Goal: Book appointment/travel/reservation

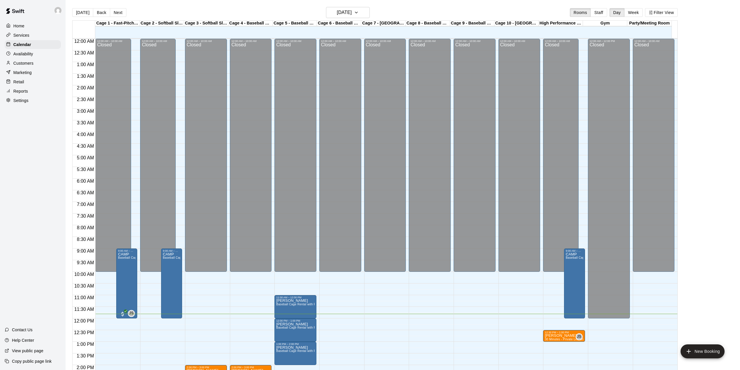
scroll to position [204, 0]
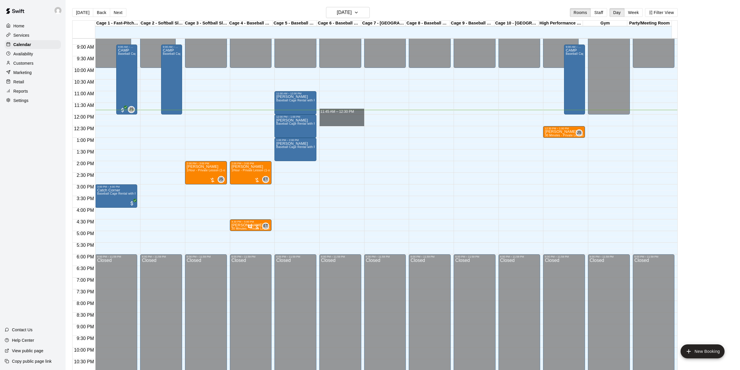
drag, startPoint x: 358, startPoint y: 113, endPoint x: 359, endPoint y: 122, distance: 8.5
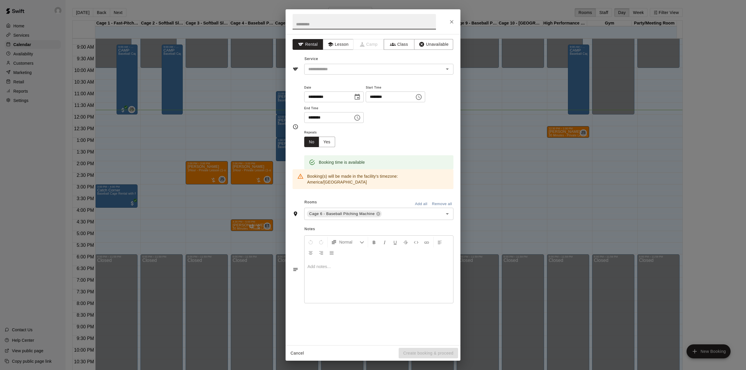
click at [491, 168] on div "**********" at bounding box center [373, 185] width 746 height 370
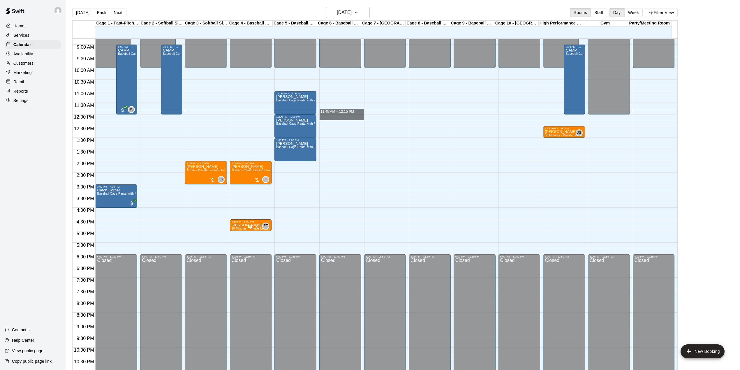
drag, startPoint x: 339, startPoint y: 113, endPoint x: 342, endPoint y: 120, distance: 7.5
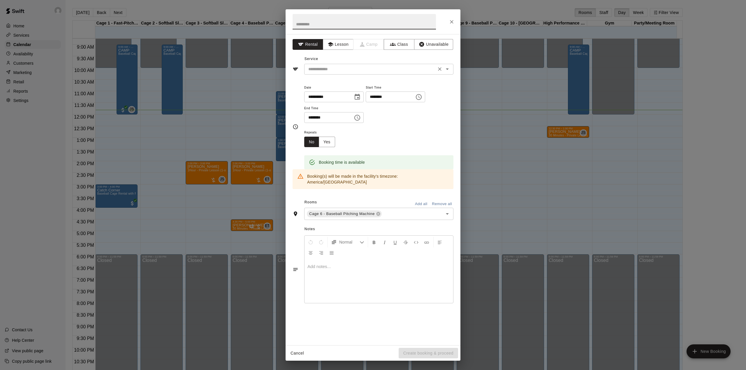
click at [348, 72] on input "text" at bounding box center [370, 69] width 128 height 7
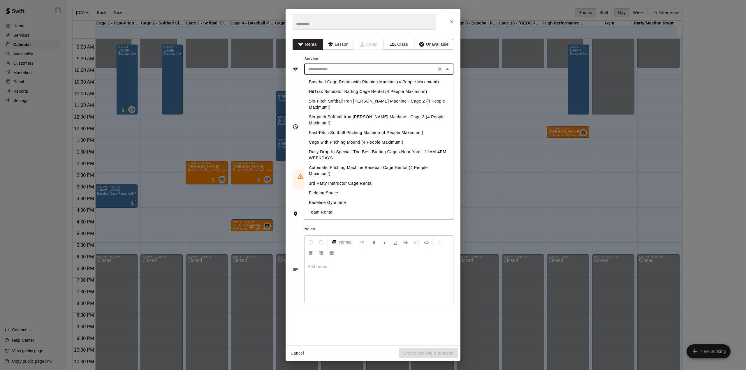
click at [345, 147] on li "Daily Drop-In Special: The Best Batting Cages Near You! - 11AM-4PM WEEKDAYS" at bounding box center [378, 155] width 149 height 16
type input "**********"
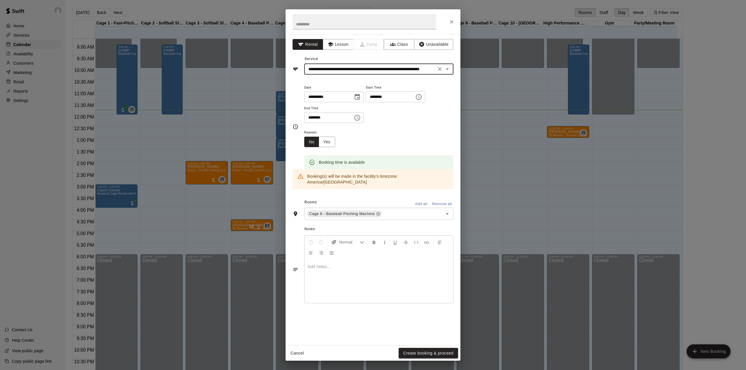
click at [421, 346] on div "Cancel Create booking & proceed" at bounding box center [372, 353] width 175 height 15
click at [420, 354] on button "Create booking & proceed" at bounding box center [428, 353] width 59 height 11
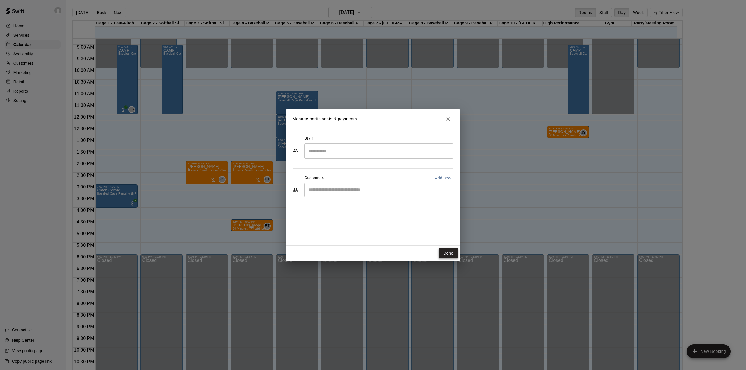
click at [444, 255] on button "Done" at bounding box center [448, 253] width 20 height 11
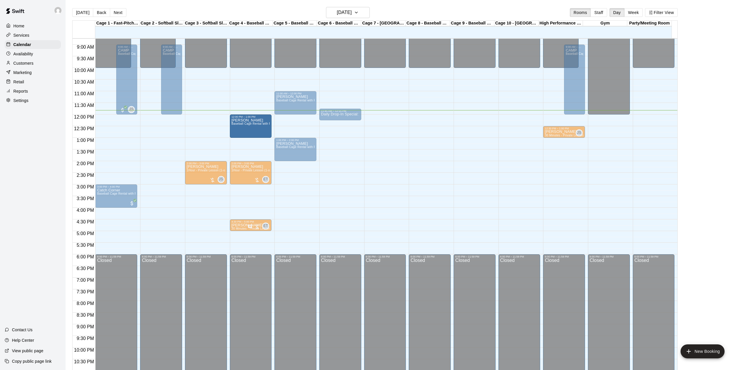
drag, startPoint x: 288, startPoint y: 122, endPoint x: 272, endPoint y: 124, distance: 16.4
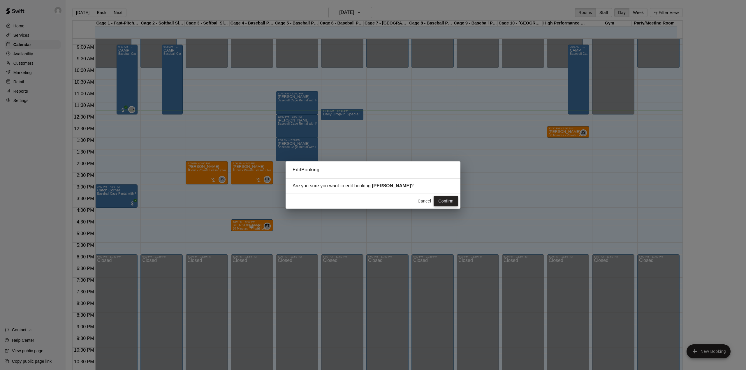
click at [438, 199] on button "Confirm" at bounding box center [445, 201] width 24 height 11
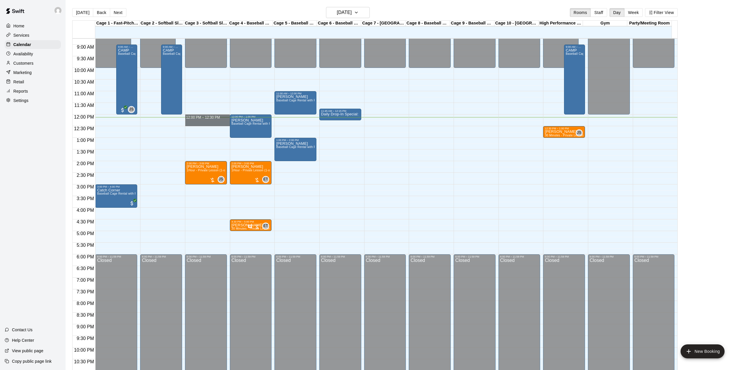
drag, startPoint x: 202, startPoint y: 117, endPoint x: 202, endPoint y: 122, distance: 5.0
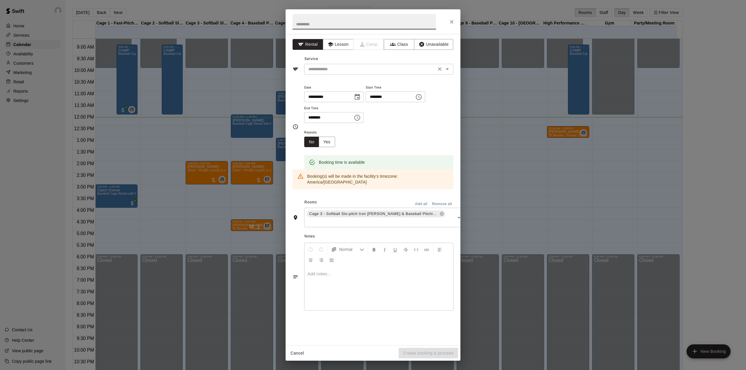
click at [450, 69] on icon "Open" at bounding box center [447, 69] width 7 height 7
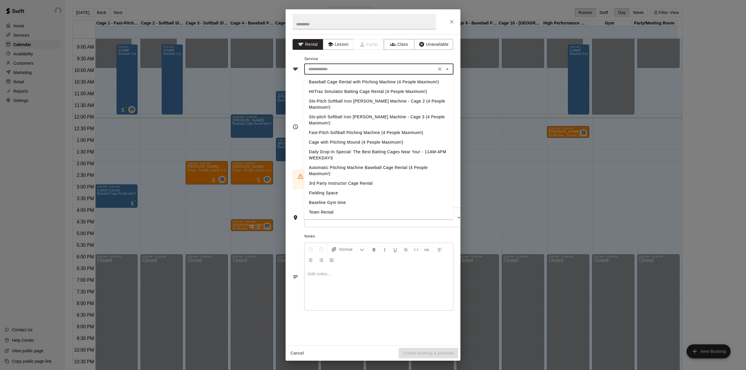
click at [343, 112] on li "Slo-pitch Softball Iron [PERSON_NAME] Machine - Cage 3 (4 People Maximum!)" at bounding box center [378, 120] width 149 height 16
type input "**********"
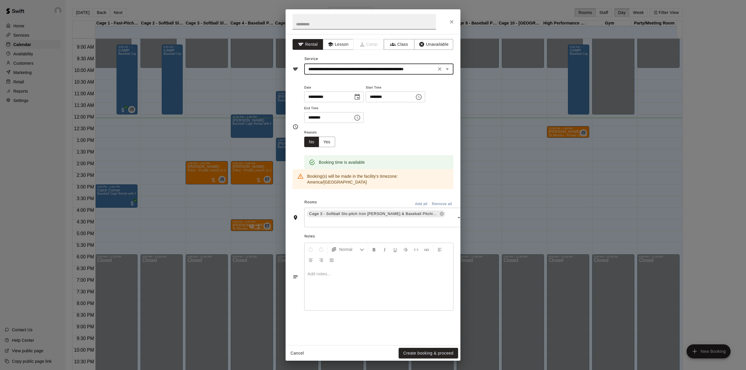
click at [316, 28] on input "text" at bounding box center [363, 21] width 143 height 15
type input "*******"
click at [422, 355] on button "Create booking & proceed" at bounding box center [428, 353] width 59 height 11
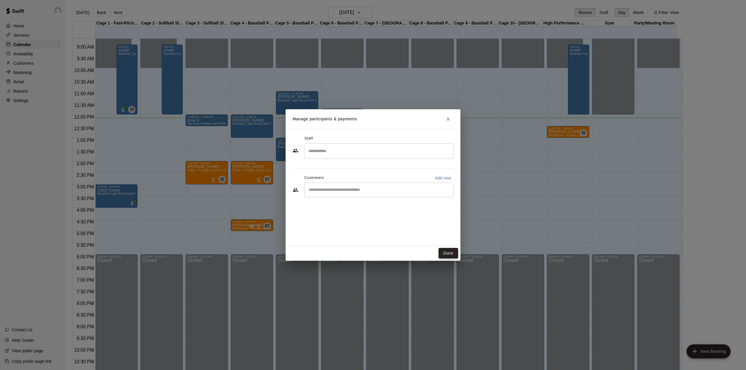
click at [454, 256] on button "Done" at bounding box center [448, 253] width 20 height 11
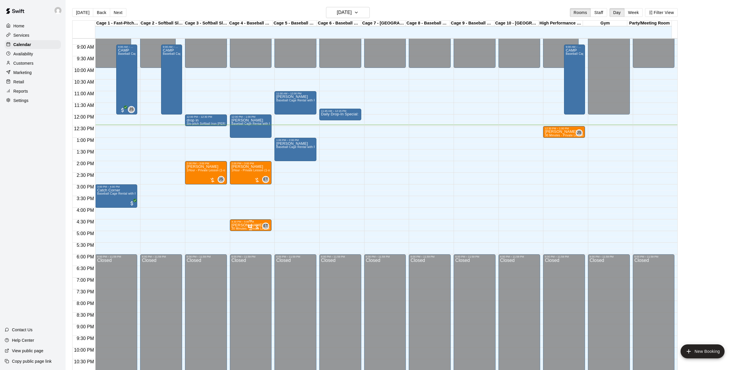
click at [251, 227] on icon "Has notes" at bounding box center [250, 227] width 4 height 4
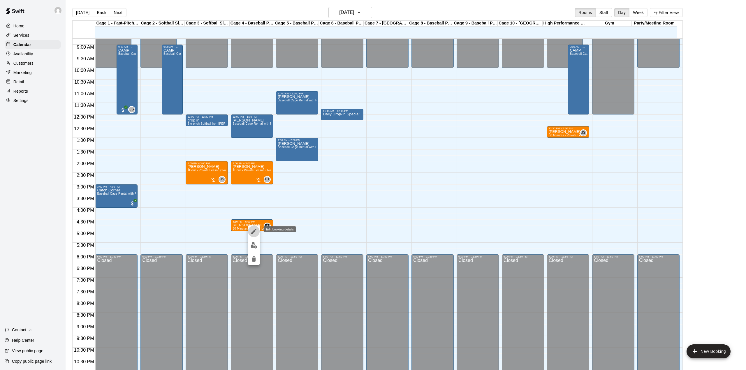
click at [255, 231] on icon "edit" at bounding box center [253, 231] width 5 height 5
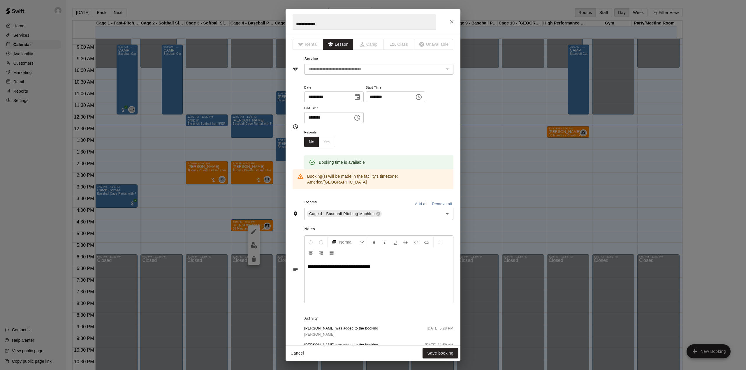
click at [452, 22] on icon "Close" at bounding box center [451, 21] width 3 height 3
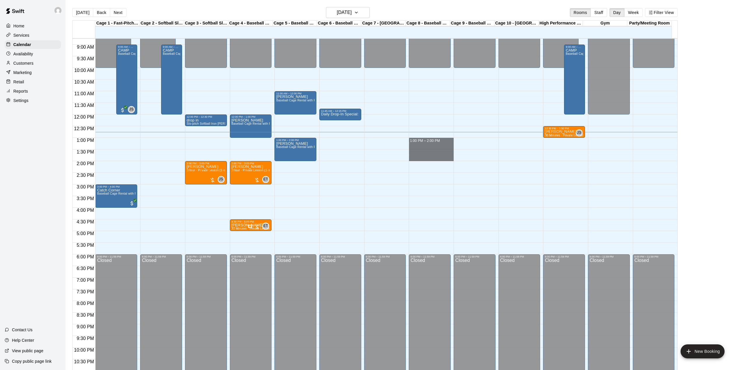
drag, startPoint x: 428, startPoint y: 140, endPoint x: 429, endPoint y: 159, distance: 19.3
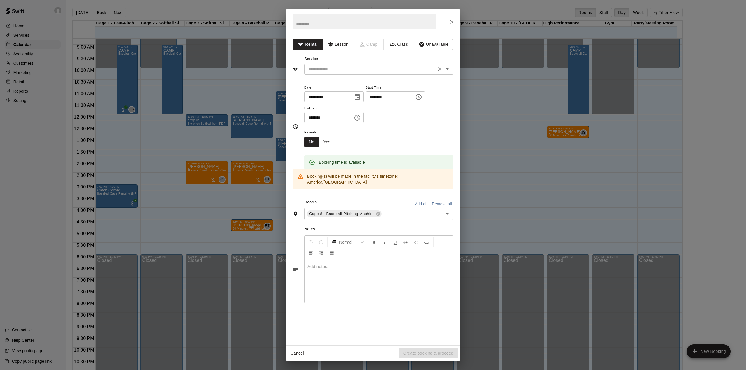
click at [355, 70] on input "text" at bounding box center [370, 69] width 128 height 7
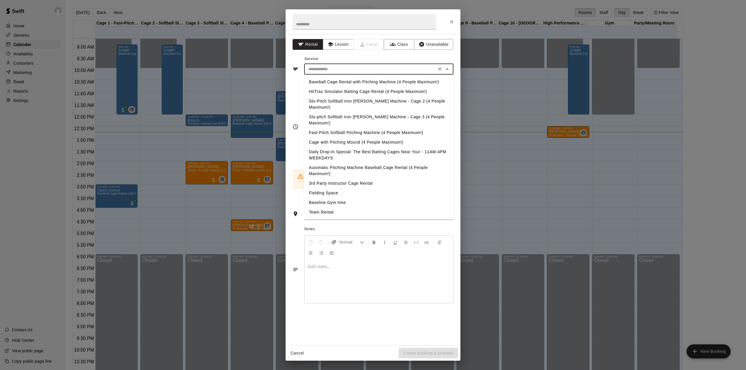
click at [350, 147] on li "Daily Drop-In Special: The Best Batting Cages Near You! - 11AM-4PM WEEKDAYS" at bounding box center [378, 155] width 149 height 16
type input "**********"
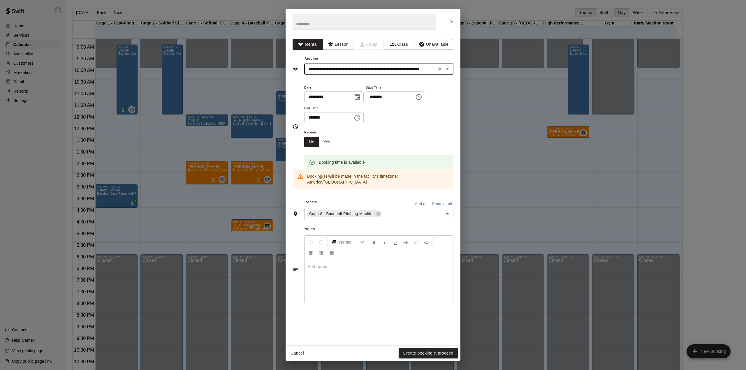
click at [417, 351] on button "Create booking & proceed" at bounding box center [428, 353] width 59 height 11
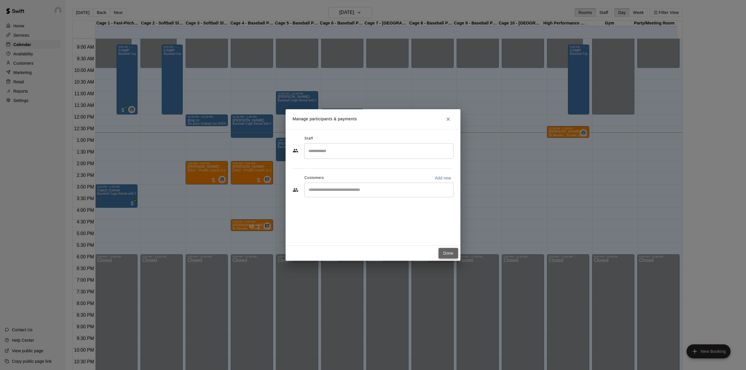
click at [450, 250] on button "Done" at bounding box center [448, 253] width 20 height 11
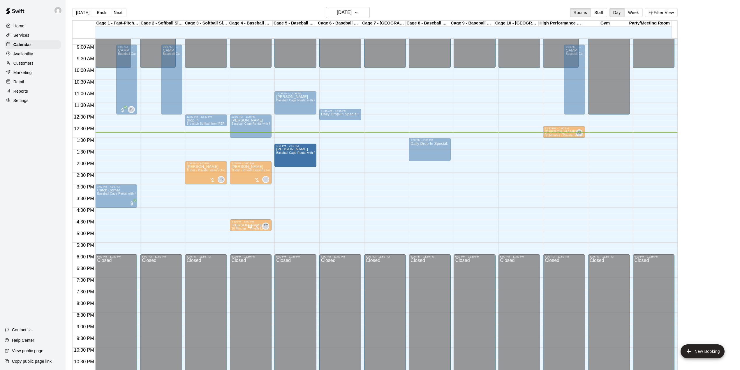
drag, startPoint x: 294, startPoint y: 147, endPoint x: 294, endPoint y: 153, distance: 6.4
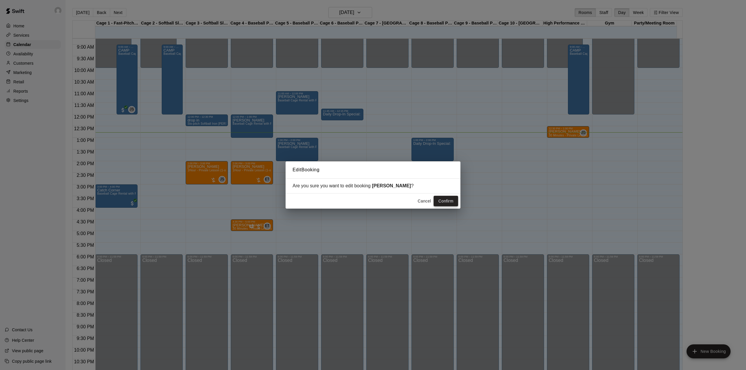
click at [450, 197] on button "Confirm" at bounding box center [445, 201] width 24 height 11
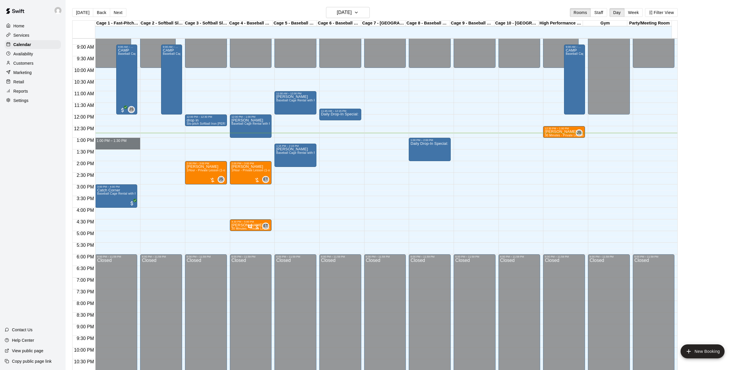
drag, startPoint x: 129, startPoint y: 140, endPoint x: 129, endPoint y: 146, distance: 6.1
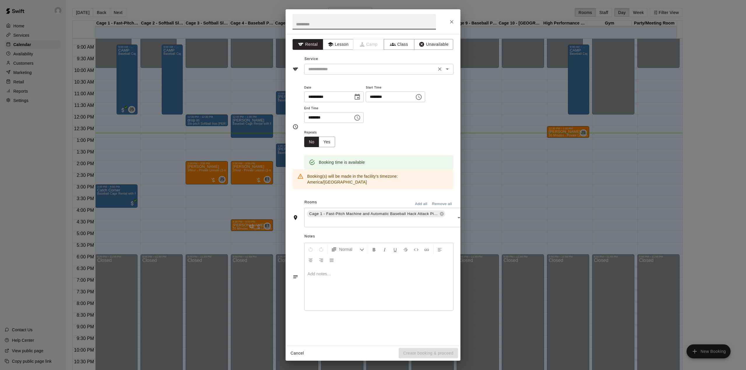
click at [348, 65] on div "​" at bounding box center [378, 69] width 149 height 11
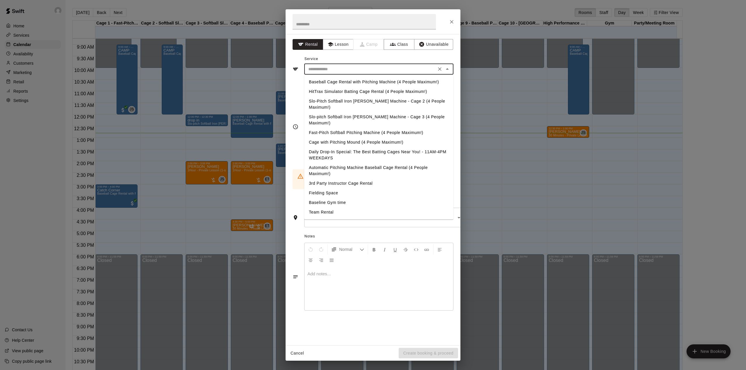
click at [344, 77] on li "Baseball Cage Rental with Pitching Machine (4 People Maximum!)" at bounding box center [378, 82] width 149 height 10
type input "**********"
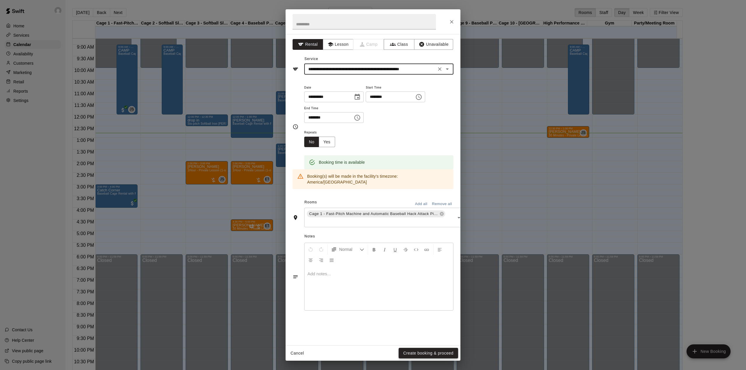
click at [415, 349] on button "Create booking & proceed" at bounding box center [428, 353] width 59 height 11
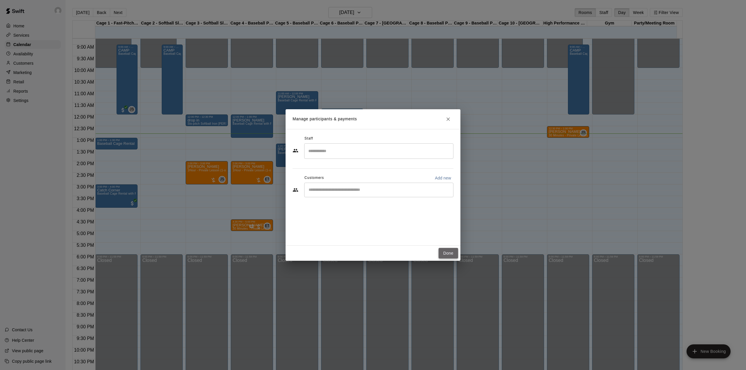
click at [449, 251] on button "Done" at bounding box center [448, 253] width 20 height 11
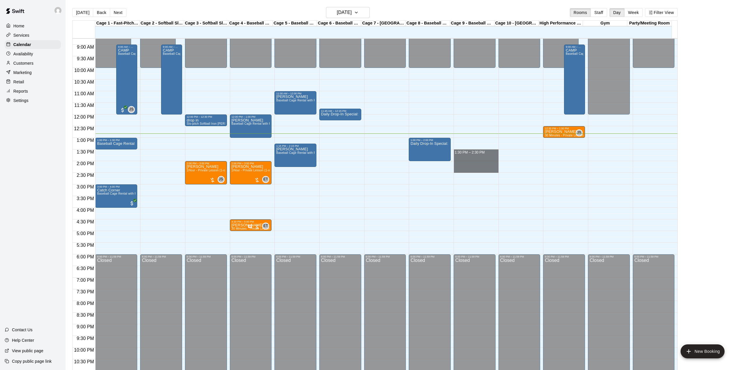
drag, startPoint x: 473, startPoint y: 151, endPoint x: 469, endPoint y: 172, distance: 22.2
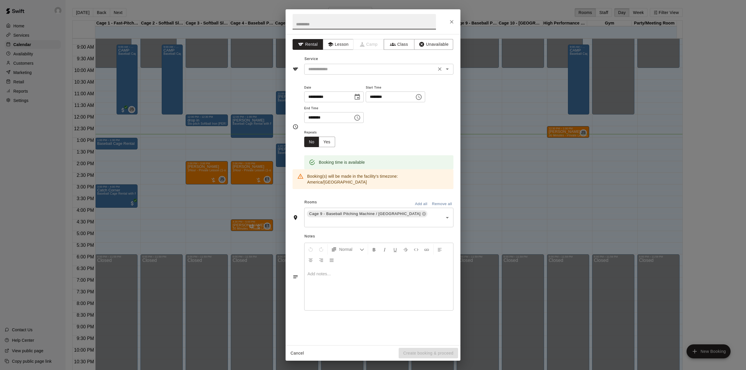
click at [394, 73] on div "​" at bounding box center [378, 69] width 149 height 11
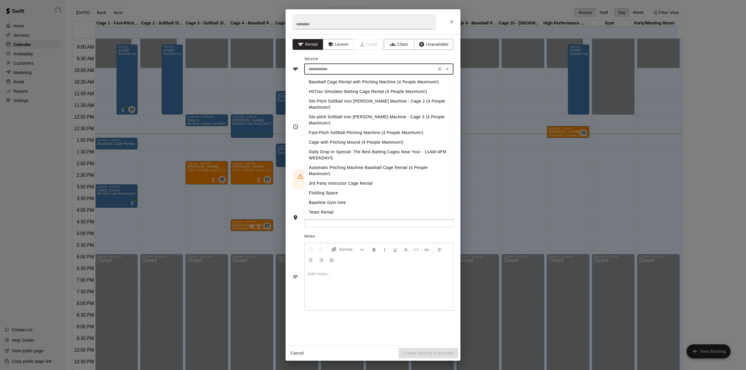
click at [334, 147] on li "Daily Drop-In Special: The Best Batting Cages Near You! - 11AM-4PM WEEKDAYS" at bounding box center [378, 155] width 149 height 16
type input "**********"
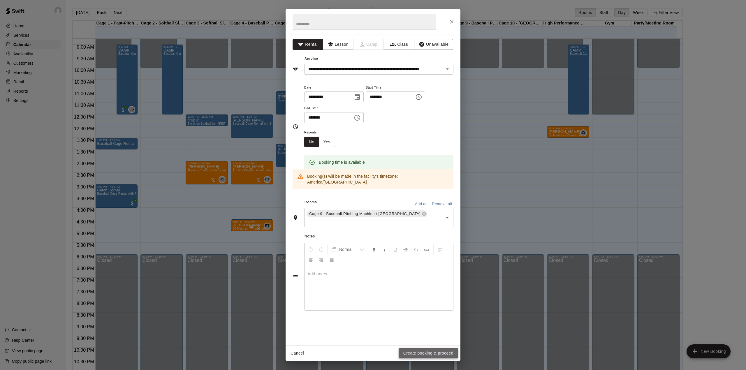
click at [414, 350] on button "Create booking & proceed" at bounding box center [428, 353] width 59 height 11
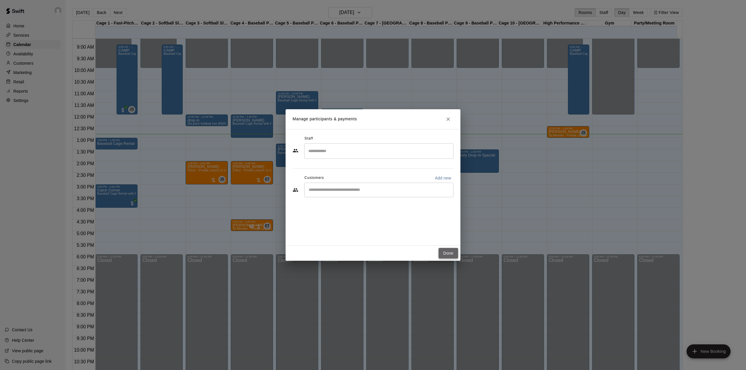
click at [444, 249] on button "Done" at bounding box center [448, 253] width 20 height 11
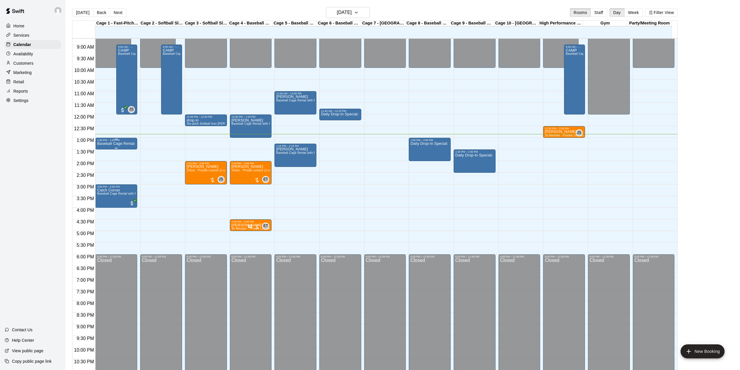
click at [128, 144] on p "Baseball Cage Rental with Pitching Machine (4 People Maximum!)" at bounding box center [116, 144] width 38 height 0
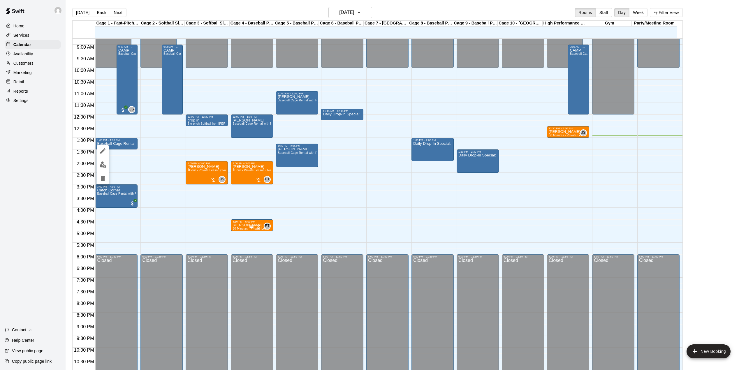
drag, startPoint x: 201, startPoint y: 186, endPoint x: 203, endPoint y: 200, distance: 13.6
click at [203, 200] on div at bounding box center [373, 185] width 746 height 370
click at [203, 189] on div "12:00 AM – 10:00 AM Closed 12:00 PM – 12:30 PM drop in Slo-pitch Softball Iron …" at bounding box center [207, 114] width 42 height 559
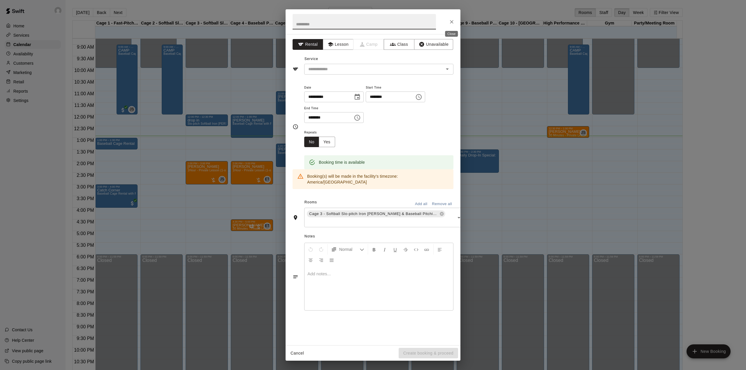
click at [453, 22] on icon "Close" at bounding box center [452, 22] width 6 height 6
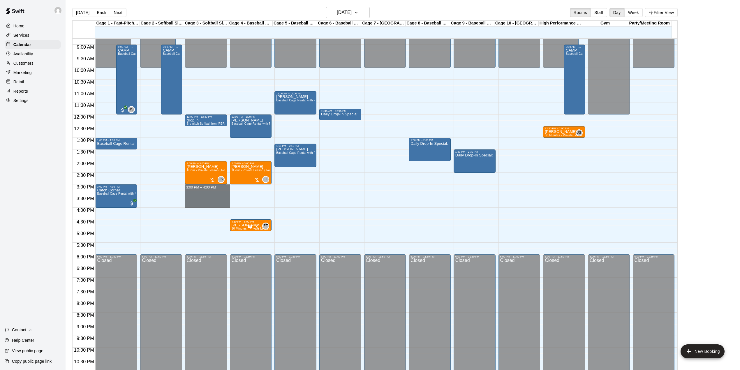
drag, startPoint x: 206, startPoint y: 187, endPoint x: 197, endPoint y: 205, distance: 20.5
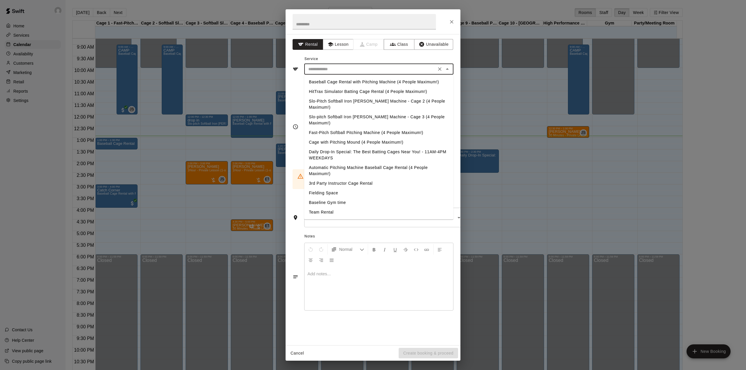
click at [324, 71] on input "text" at bounding box center [370, 69] width 128 height 7
click at [347, 112] on li "Slo-pitch Softball Iron [PERSON_NAME] Machine - Cage 3 (4 People Maximum!)" at bounding box center [378, 120] width 149 height 16
type input "**********"
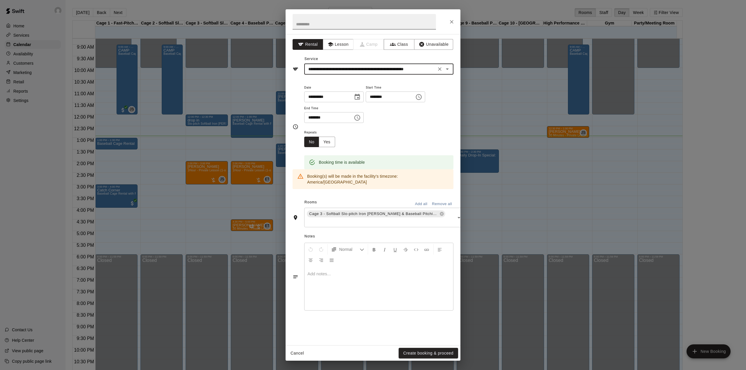
click at [328, 27] on input "text" at bounding box center [363, 21] width 143 height 15
type input "**********"
click at [406, 348] on button "Create booking & proceed" at bounding box center [428, 353] width 59 height 11
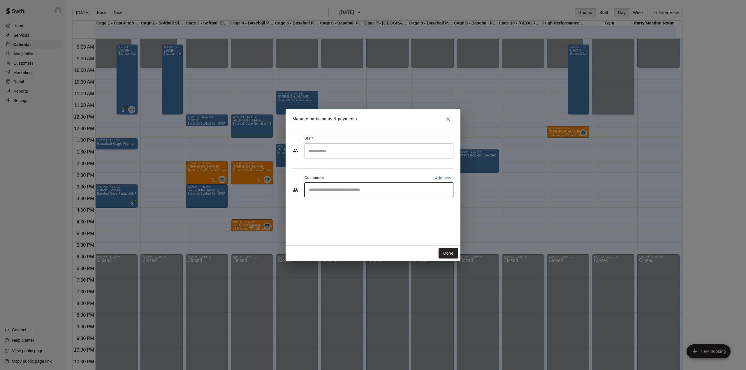
click at [329, 188] on input "Start typing to search customers..." at bounding box center [379, 190] width 144 height 6
type input "*********"
click at [333, 207] on div "[PERSON_NAME] Baseline Hitting Membership (Batting Cages) [EMAIL_ADDRESS][DOMAI…" at bounding box center [376, 206] width 112 height 13
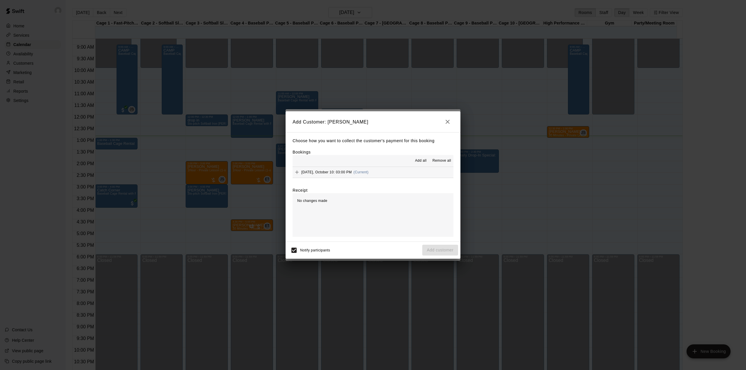
click at [421, 158] on span "Add all" at bounding box center [421, 161] width 12 height 6
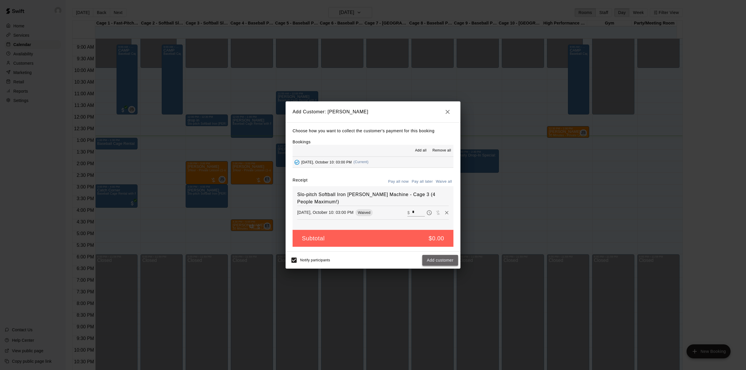
click at [452, 260] on button "Add customer" at bounding box center [440, 260] width 36 height 11
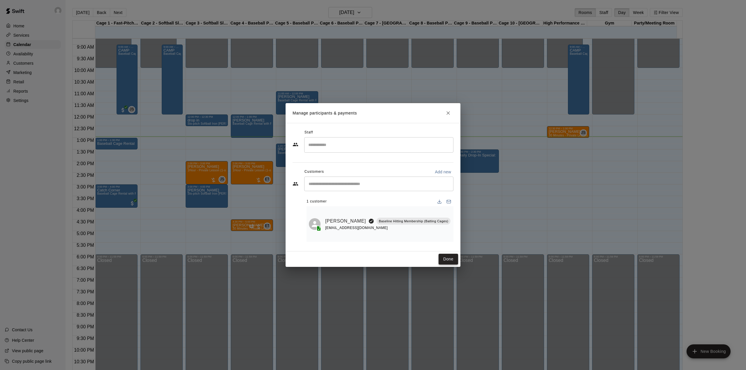
click at [453, 257] on button "Done" at bounding box center [448, 259] width 20 height 11
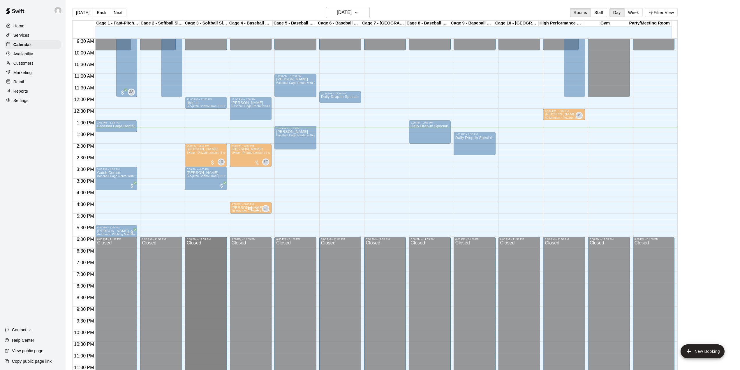
scroll to position [221, 0]
drag, startPoint x: 216, startPoint y: 258, endPoint x: 219, endPoint y: 245, distance: 13.1
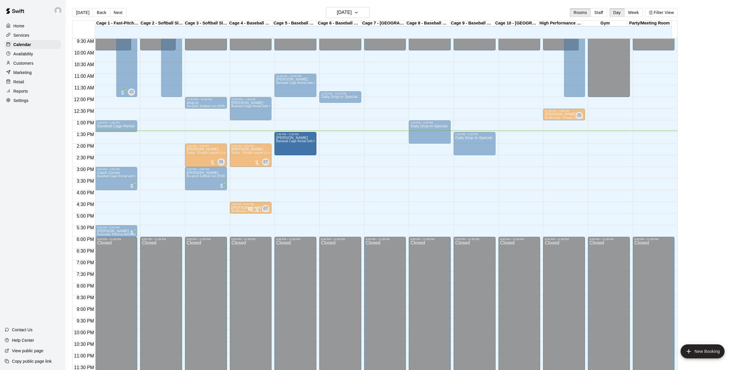
drag, startPoint x: 298, startPoint y: 135, endPoint x: 302, endPoint y: 143, distance: 8.1
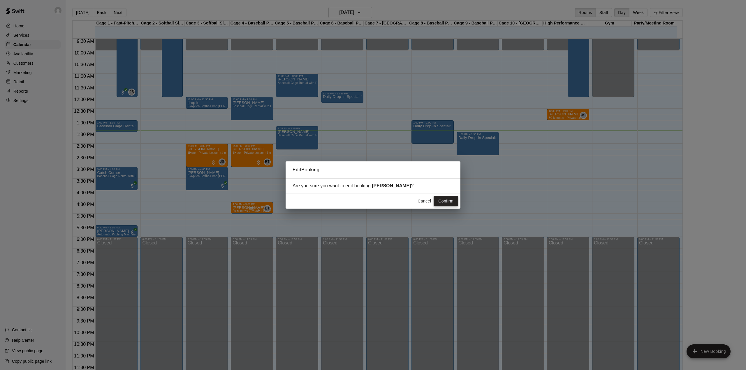
click at [447, 200] on button "Confirm" at bounding box center [445, 201] width 24 height 11
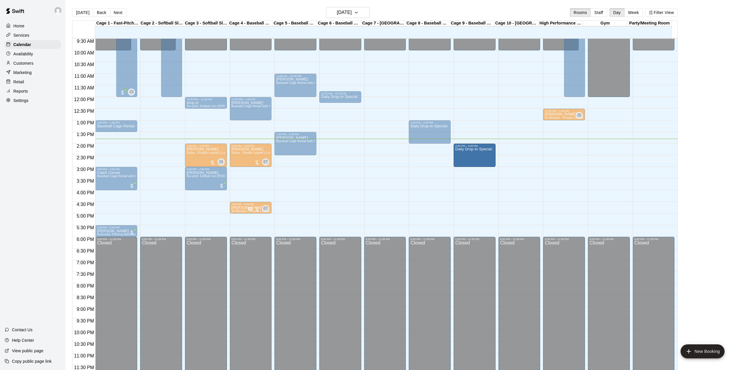
drag, startPoint x: 477, startPoint y: 144, endPoint x: 479, endPoint y: 158, distance: 13.6
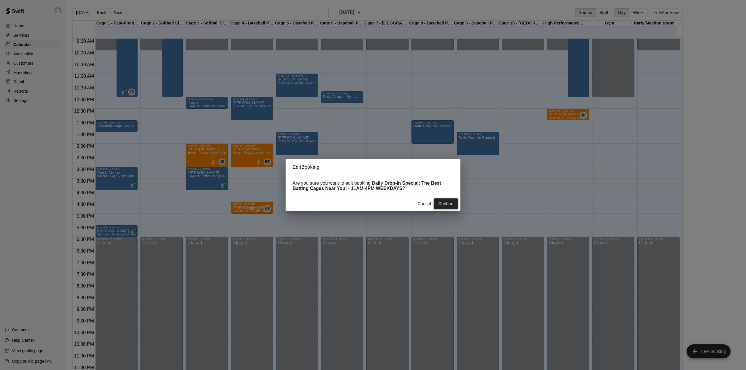
click at [438, 200] on button "Confirm" at bounding box center [445, 203] width 24 height 11
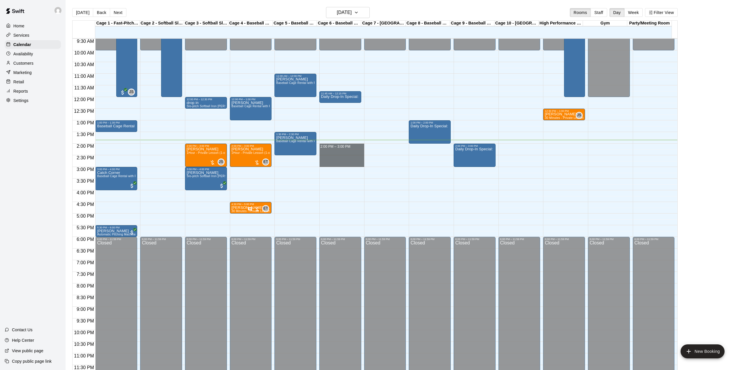
drag, startPoint x: 341, startPoint y: 146, endPoint x: 344, endPoint y: 163, distance: 17.5
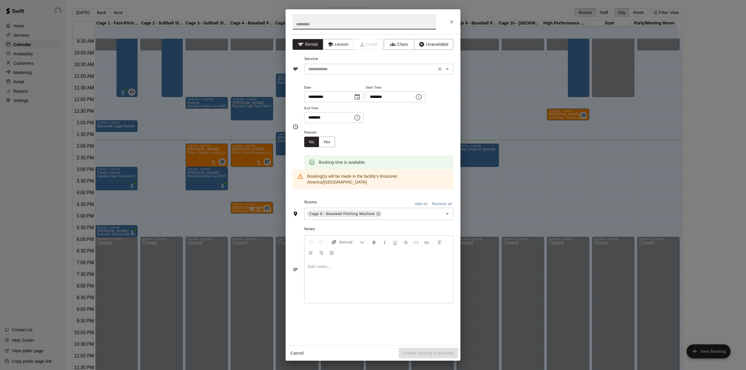
click at [336, 69] on input "text" at bounding box center [370, 69] width 128 height 7
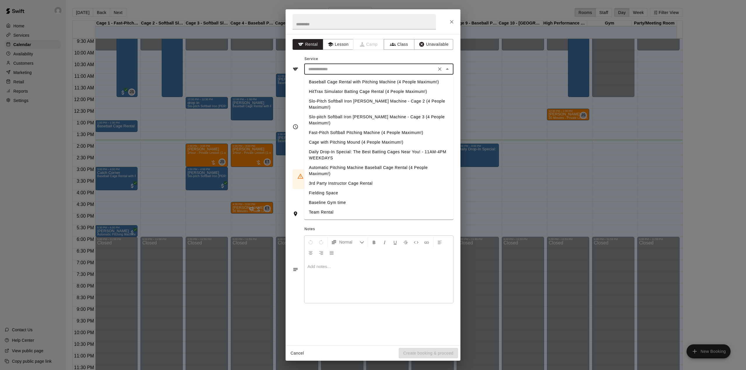
click at [335, 147] on li "Daily Drop-In Special: The Best Batting Cages Near You! - 11AM-4PM WEEKDAYS" at bounding box center [378, 155] width 149 height 16
type input "**********"
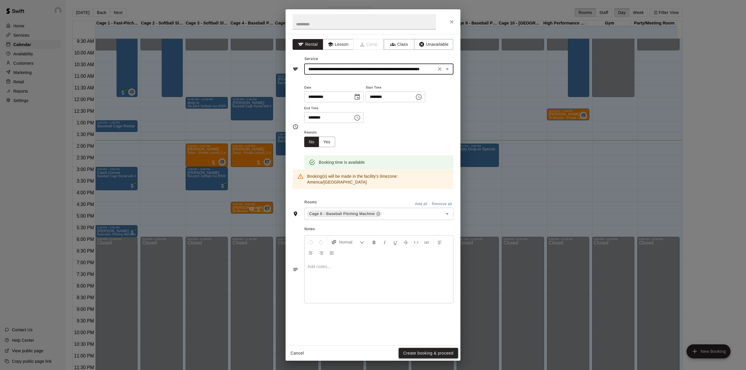
click at [414, 352] on button "Create booking & proceed" at bounding box center [428, 353] width 59 height 11
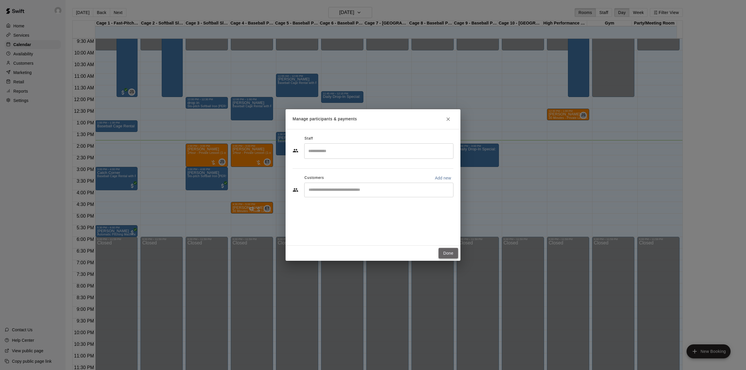
click at [448, 255] on button "Done" at bounding box center [448, 253] width 20 height 11
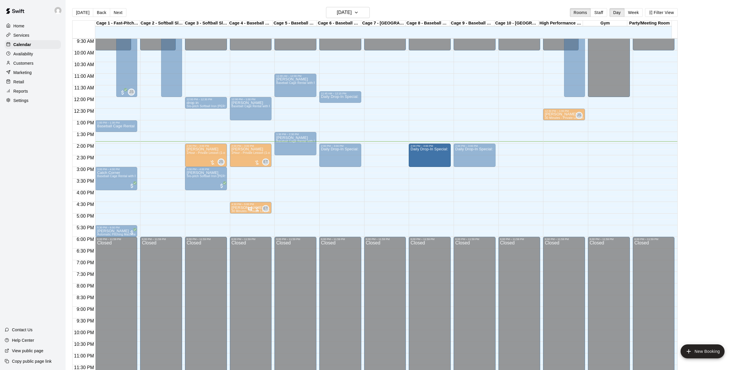
drag, startPoint x: 429, startPoint y: 130, endPoint x: 422, endPoint y: 155, distance: 26.2
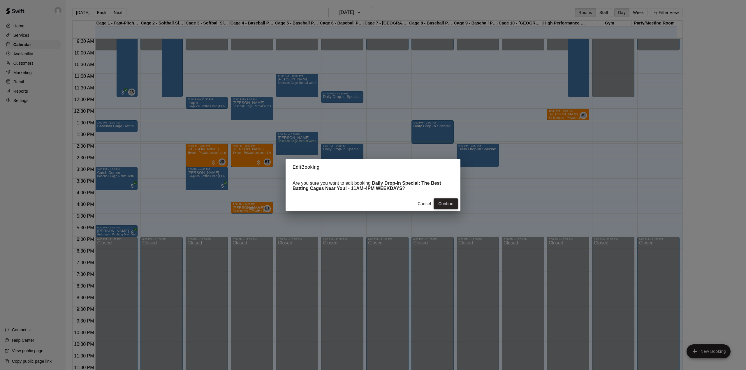
click at [442, 204] on button "Confirm" at bounding box center [445, 203] width 24 height 11
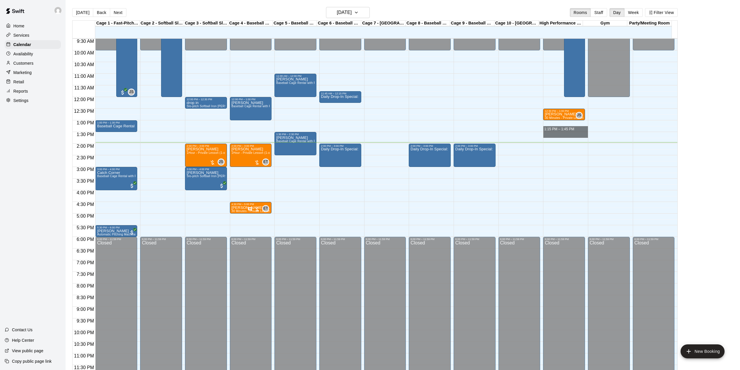
drag, startPoint x: 560, startPoint y: 128, endPoint x: 562, endPoint y: 137, distance: 8.8
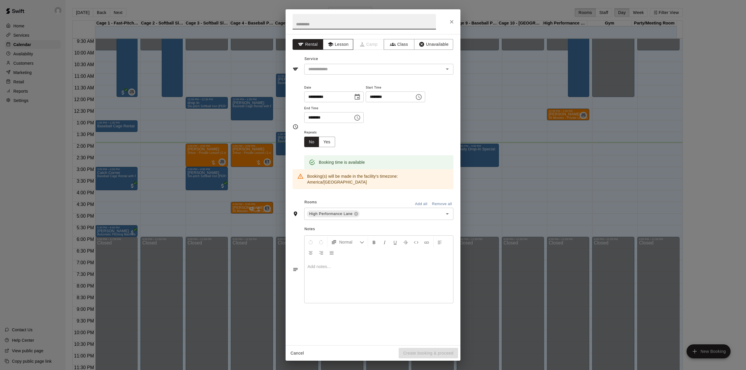
click at [330, 45] on icon "button" at bounding box center [329, 44] width 5 height 4
click at [335, 64] on div "​" at bounding box center [378, 69] width 149 height 11
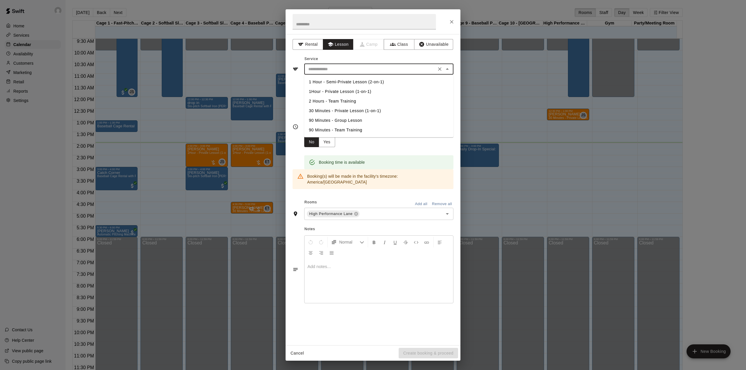
click at [338, 113] on li "30 Minutes - Private Lesson (1-on-1)" at bounding box center [378, 111] width 149 height 10
type input "**********"
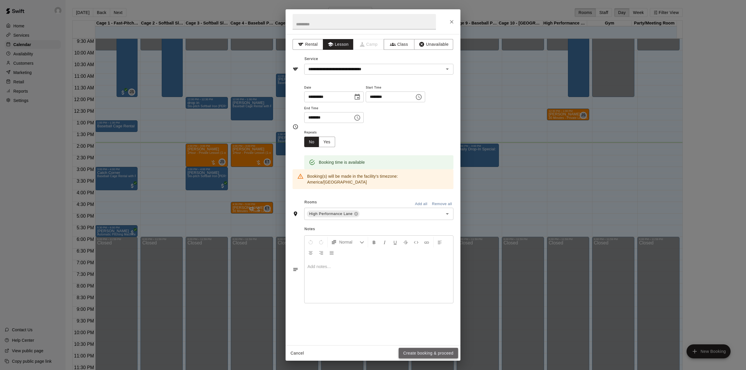
click at [401, 350] on button "Create booking & proceed" at bounding box center [428, 353] width 59 height 11
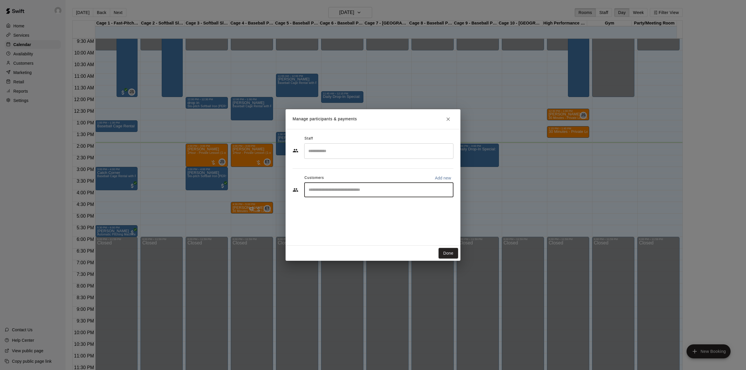
click at [327, 191] on input "Start typing to search customers..." at bounding box center [379, 190] width 144 height 6
type input "****"
drag, startPoint x: 330, startPoint y: 220, endPoint x: 325, endPoint y: 217, distance: 5.6
click at [330, 220] on div "Staff ​ Customers Add new **** ​" at bounding box center [372, 187] width 175 height 117
click at [329, 192] on input "****" at bounding box center [374, 190] width 135 height 6
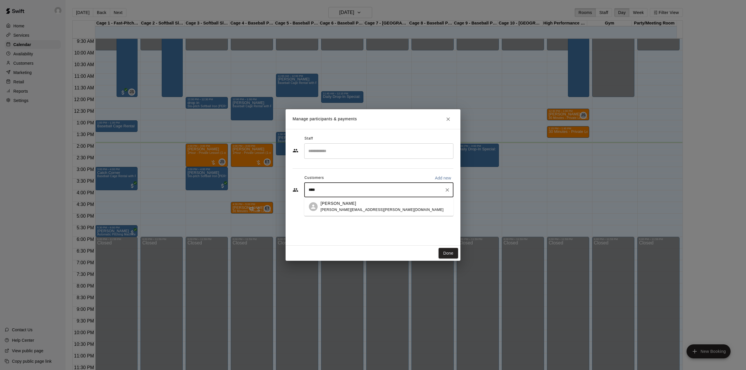
click at [334, 205] on p "[PERSON_NAME]" at bounding box center [338, 203] width 36 height 6
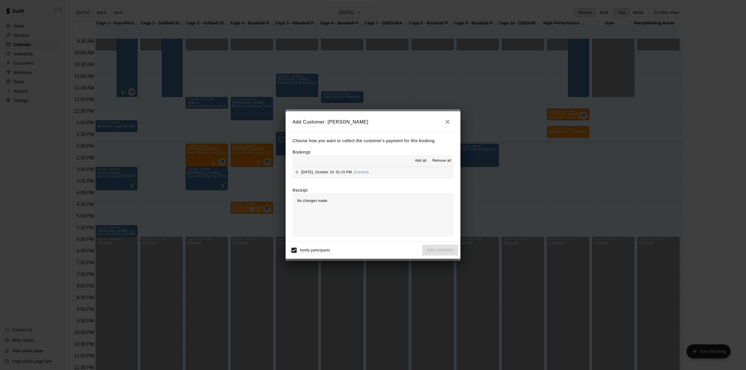
click at [420, 159] on span "Add all" at bounding box center [421, 161] width 12 height 6
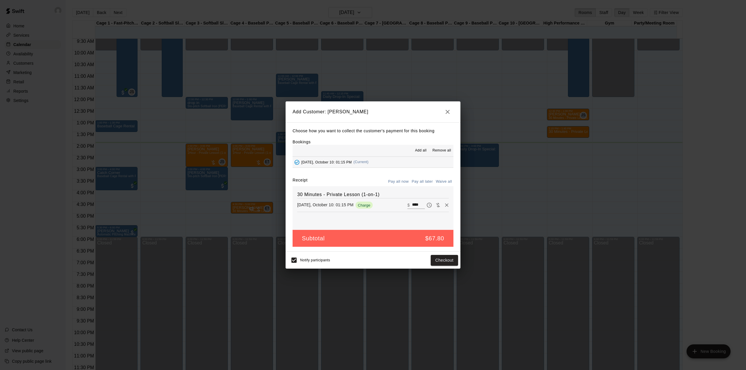
click at [443, 183] on button "Waive all" at bounding box center [443, 181] width 19 height 9
type input "*"
click at [430, 256] on button "Add customer" at bounding box center [440, 260] width 36 height 11
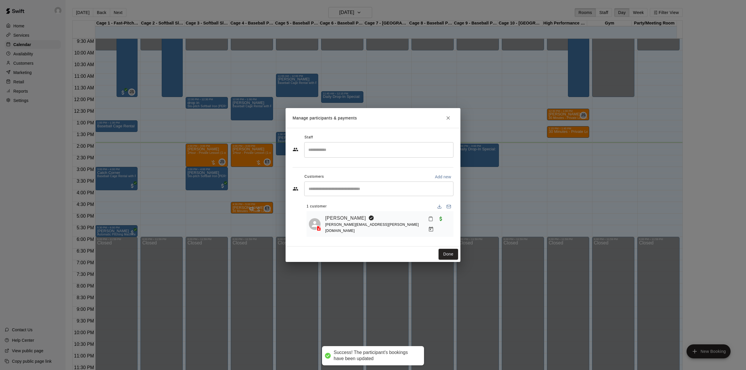
click at [330, 154] on input "Search staff" at bounding box center [379, 150] width 144 height 10
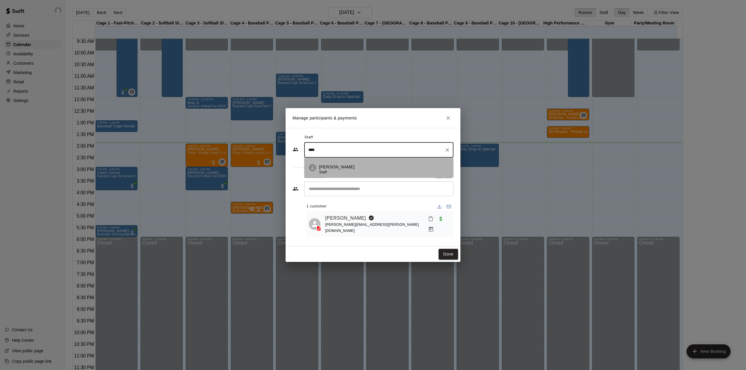
click at [332, 169] on p "[PERSON_NAME]" at bounding box center [337, 167] width 36 height 6
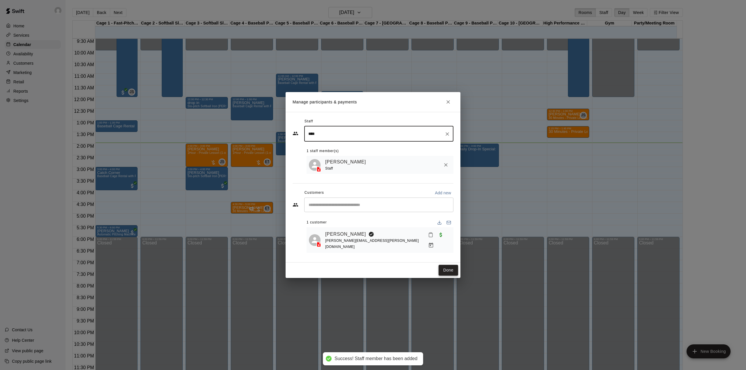
type input "****"
click at [449, 271] on button "Done" at bounding box center [448, 270] width 20 height 11
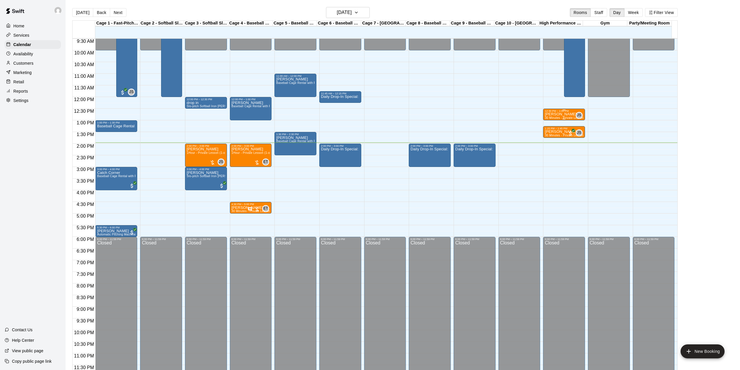
click at [556, 112] on div "12:30 PM – 1:00 PM" at bounding box center [564, 111] width 38 height 3
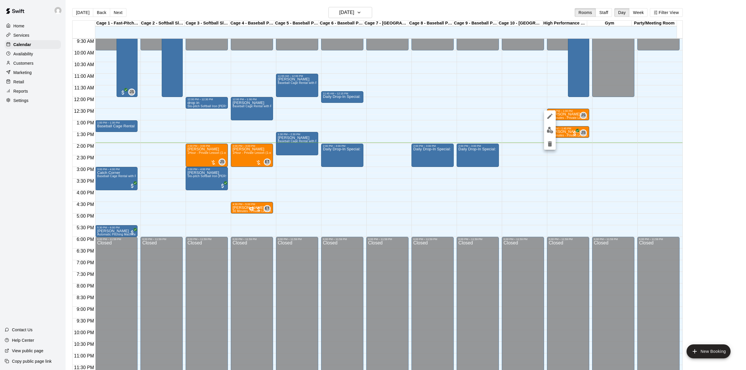
click at [498, 6] on div at bounding box center [373, 185] width 746 height 370
